Goal: Information Seeking & Learning: Stay updated

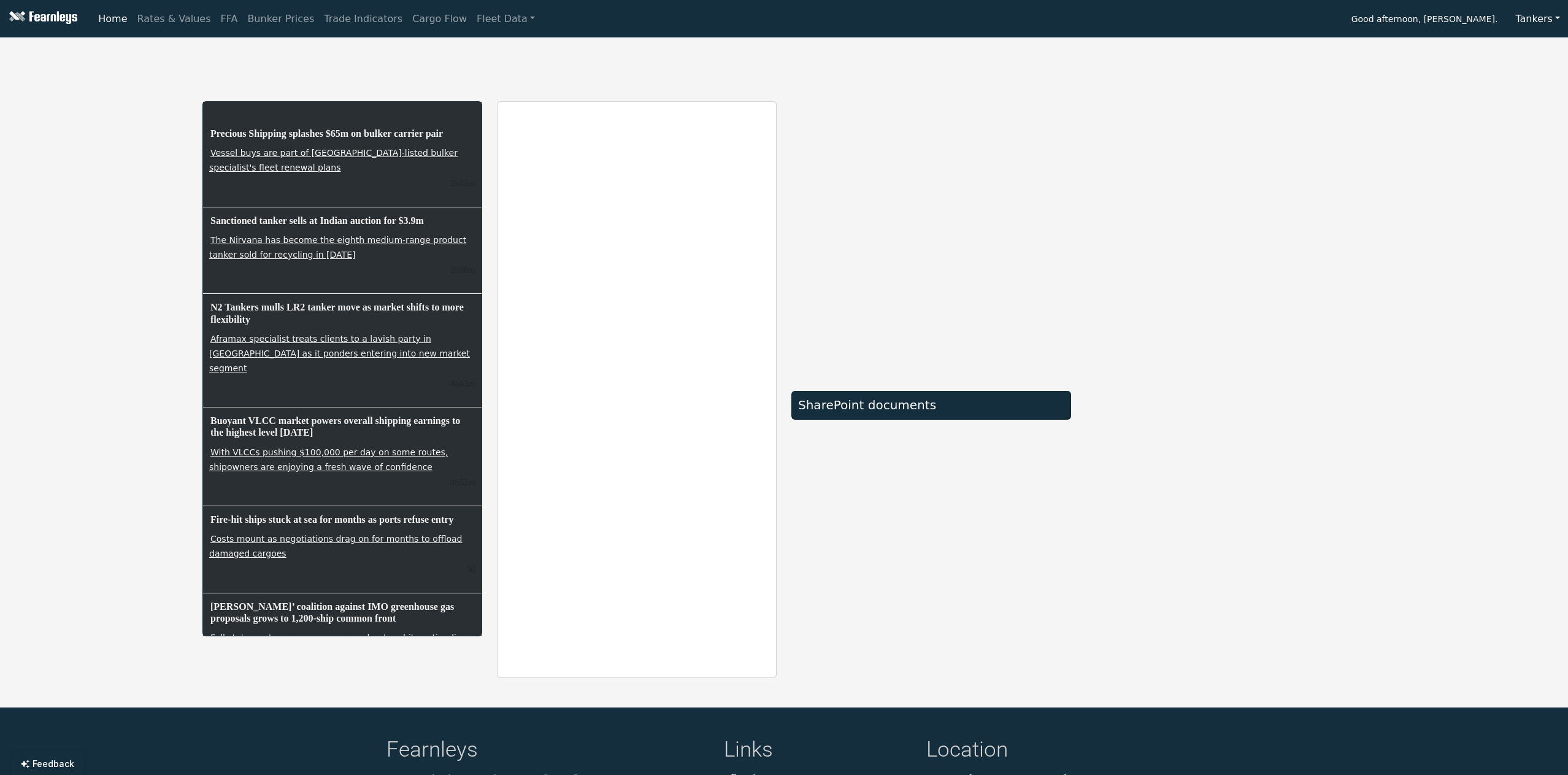
click at [89, 249] on div "Precious Shipping splashes $65m on bulker carrier pair Vessel buys are part of …" at bounding box center [784, 360] width 1568 height 636
click at [78, 273] on div "Precious Shipping splashes $65m on bulker carrier pair Vessel buys are part of …" at bounding box center [784, 360] width 1568 height 636
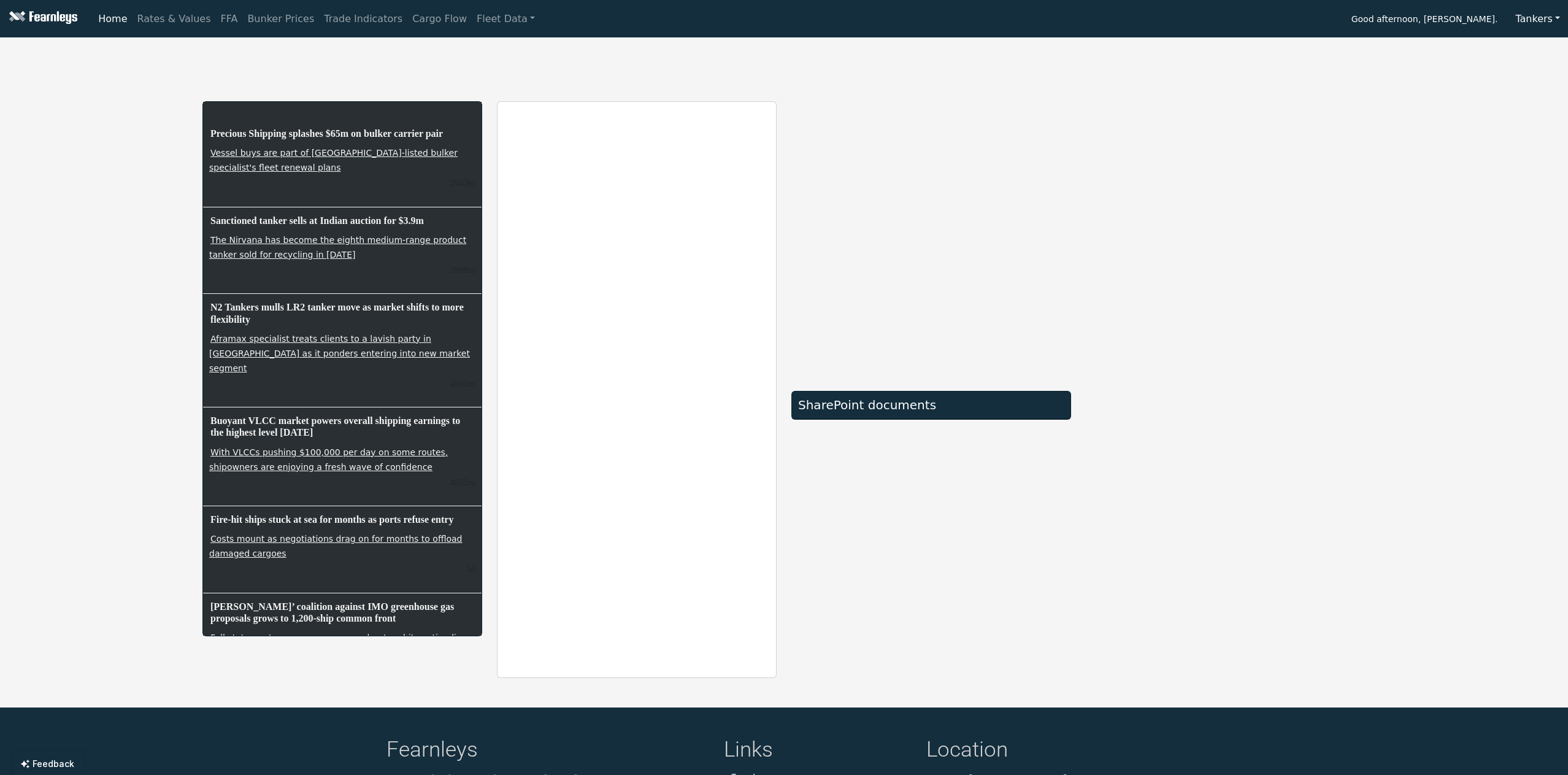
click at [85, 320] on div "Precious Shipping splashes $65m on bulker carrier pair Vessel buys are part of …" at bounding box center [784, 360] width 1568 height 636
click at [85, 352] on div "Precious Shipping splashes $65m on bulker carrier pair Vessel buys are part of …" at bounding box center [784, 360] width 1568 height 636
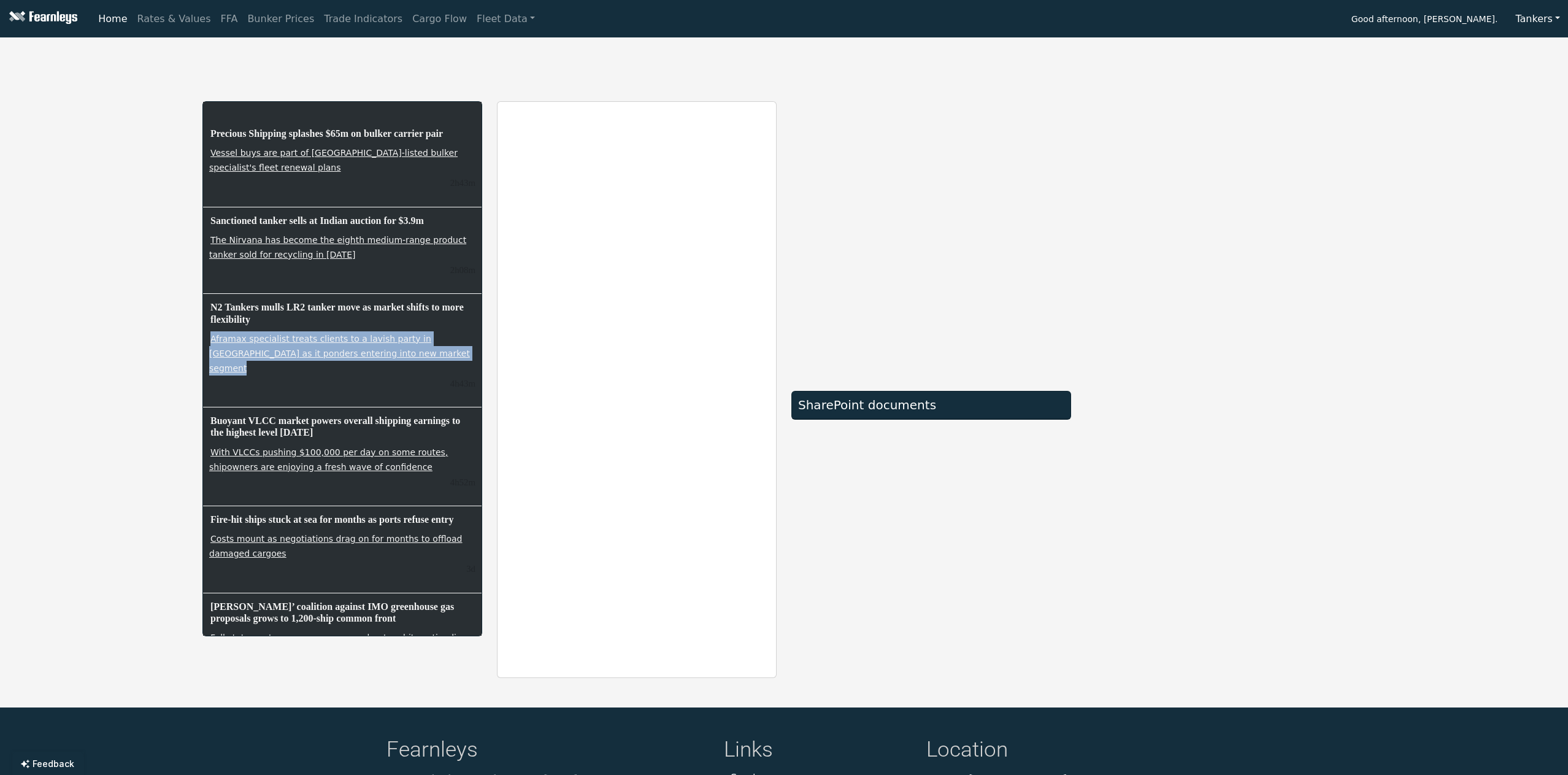
click at [85, 352] on div "Precious Shipping splashes $65m on bulker carrier pair Vessel buys are part of …" at bounding box center [784, 360] width 1568 height 636
click at [96, 386] on div "Precious Shipping splashes $65m on bulker carrier pair Vessel buys are part of …" at bounding box center [784, 360] width 1568 height 636
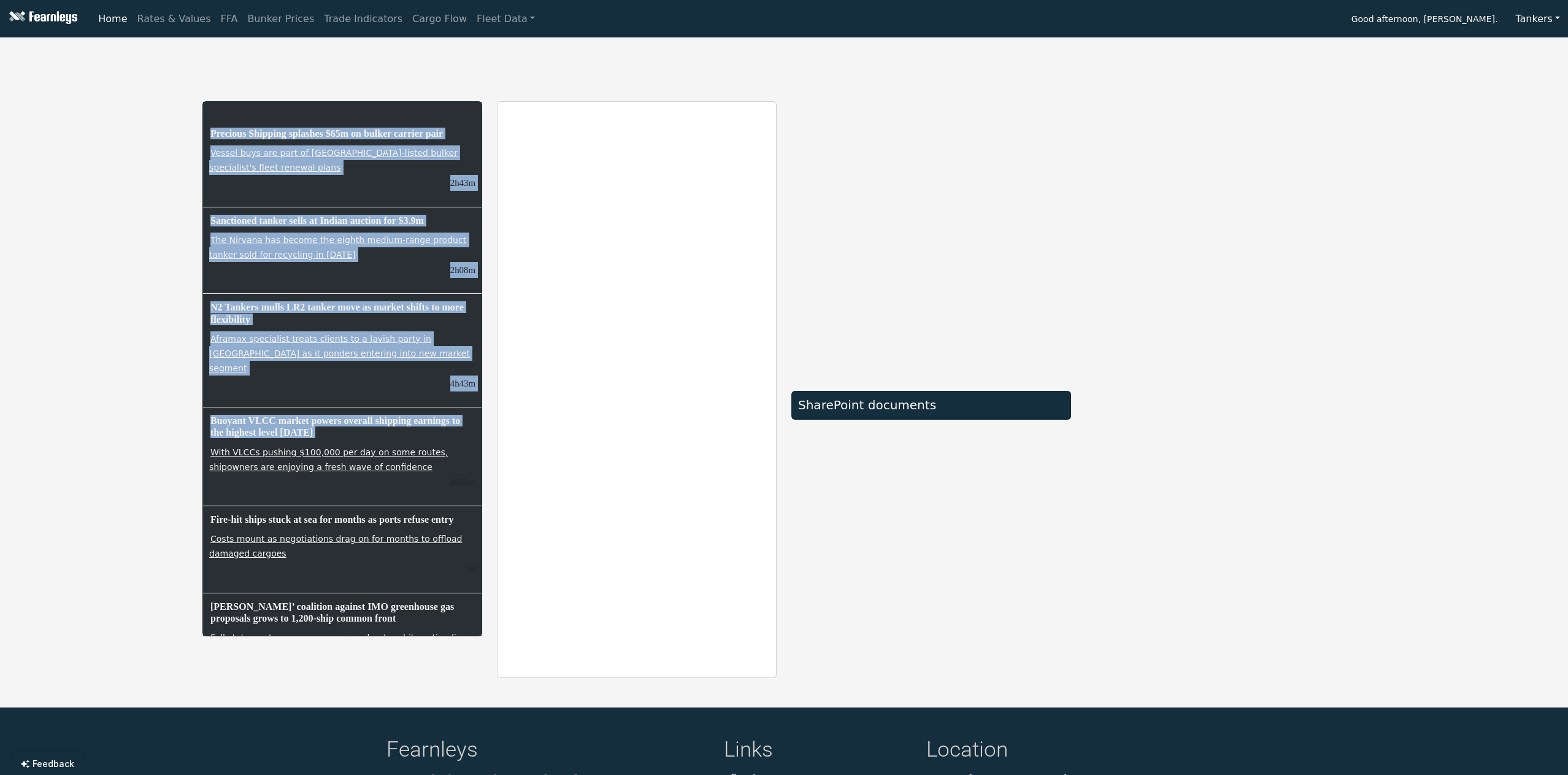
drag, startPoint x: 130, startPoint y: 127, endPoint x: 115, endPoint y: 435, distance: 308.4
click at [115, 435] on div "Precious Shipping splashes $65m on bulker carrier pair Vessel buys are part of …" at bounding box center [784, 360] width 1568 height 636
click at [114, 435] on div "Precious Shipping splashes $65m on bulker carrier pair Vessel buys are part of …" at bounding box center [784, 360] width 1568 height 636
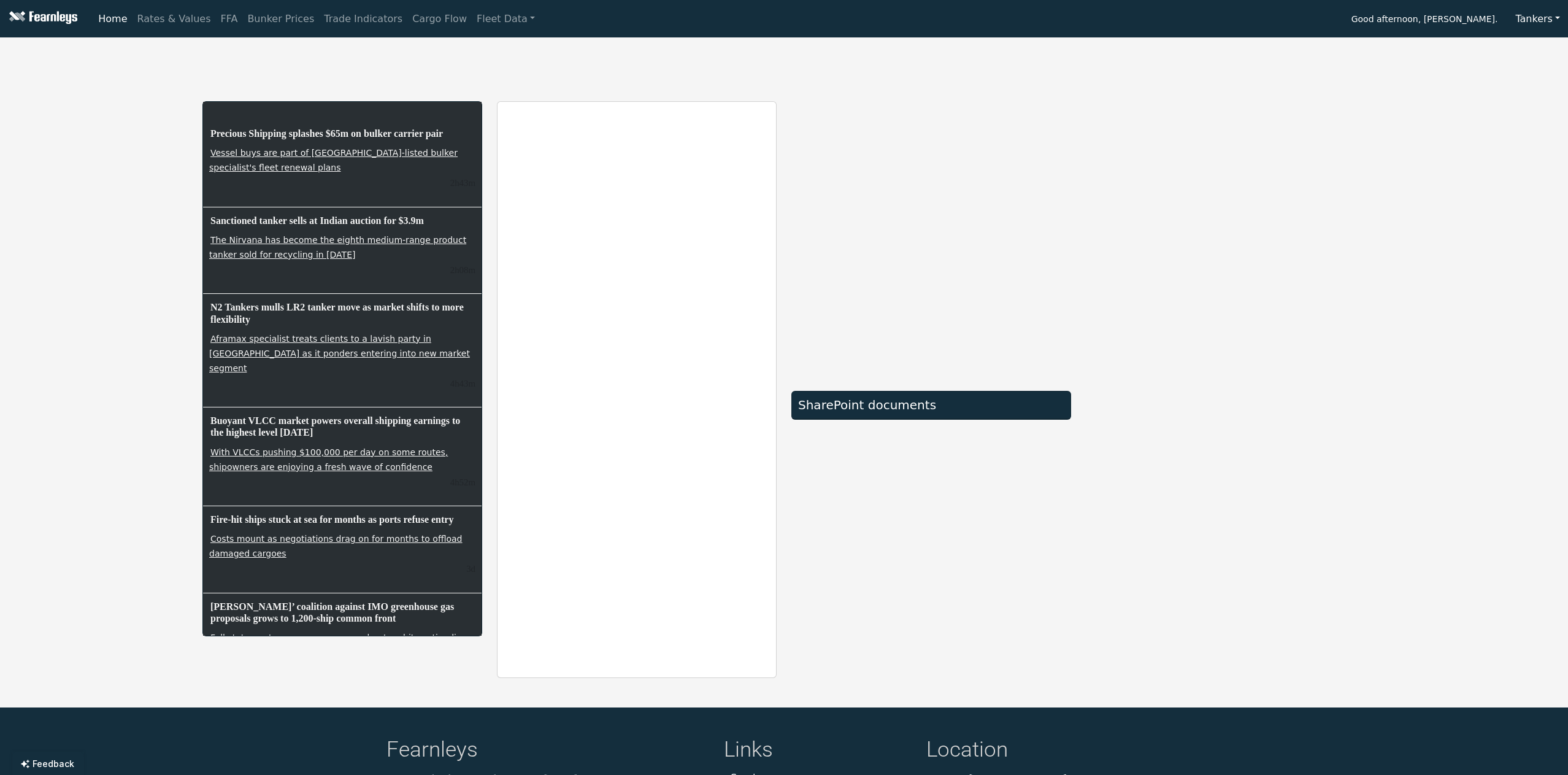
drag, startPoint x: 331, startPoint y: 416, endPoint x: 145, endPoint y: 400, distance: 186.7
click at [145, 400] on div "Precious Shipping splashes $65m on bulker carrier pair Vessel buys are part of …" at bounding box center [784, 360] width 1568 height 636
